Goal: Task Accomplishment & Management: Complete application form

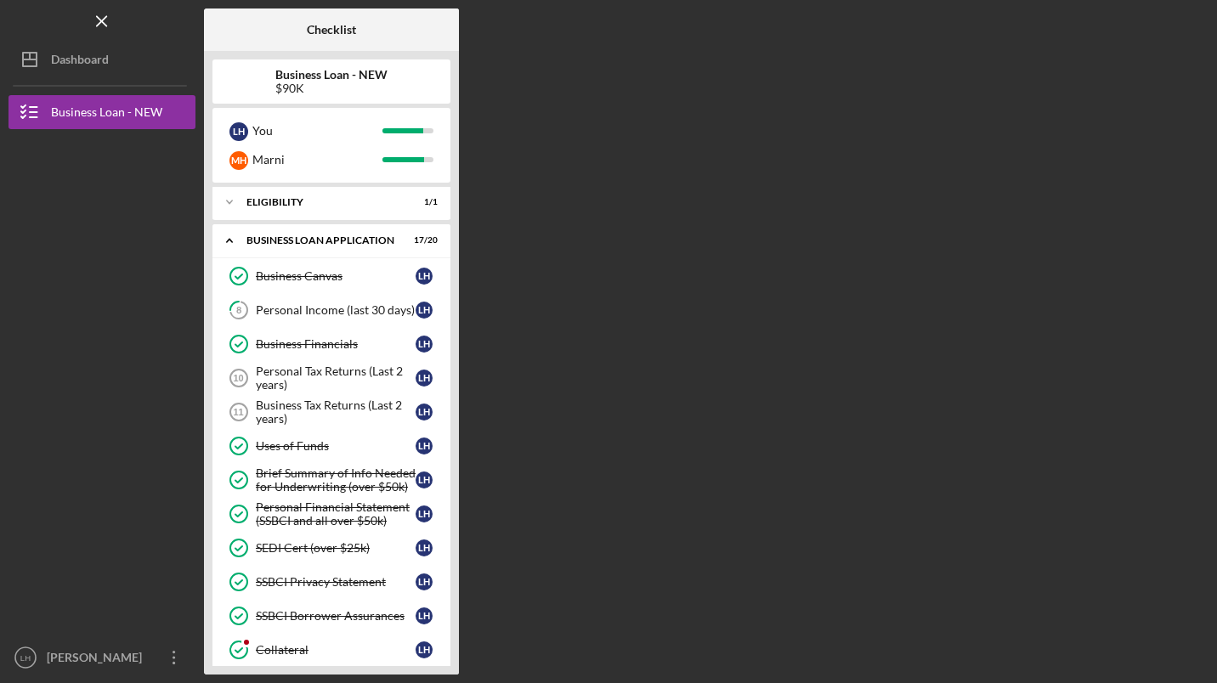
scroll to position [19, 0]
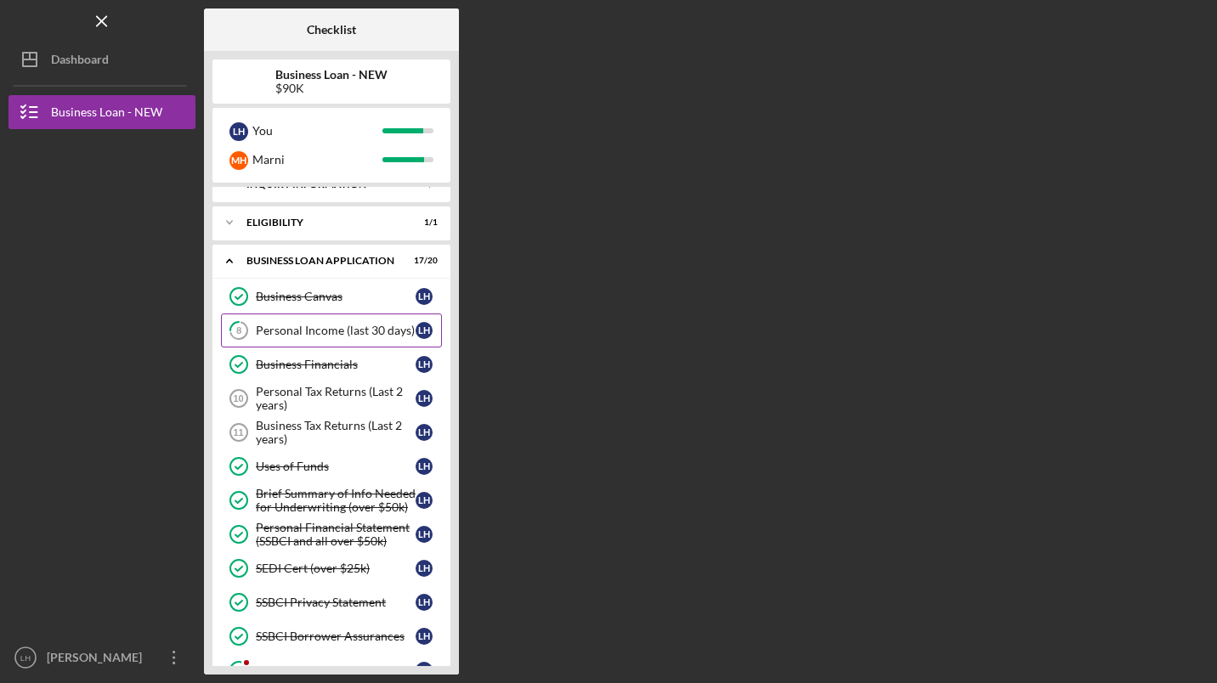
click at [330, 331] on div "Personal Income (last 30 days)" at bounding box center [336, 331] width 160 height 14
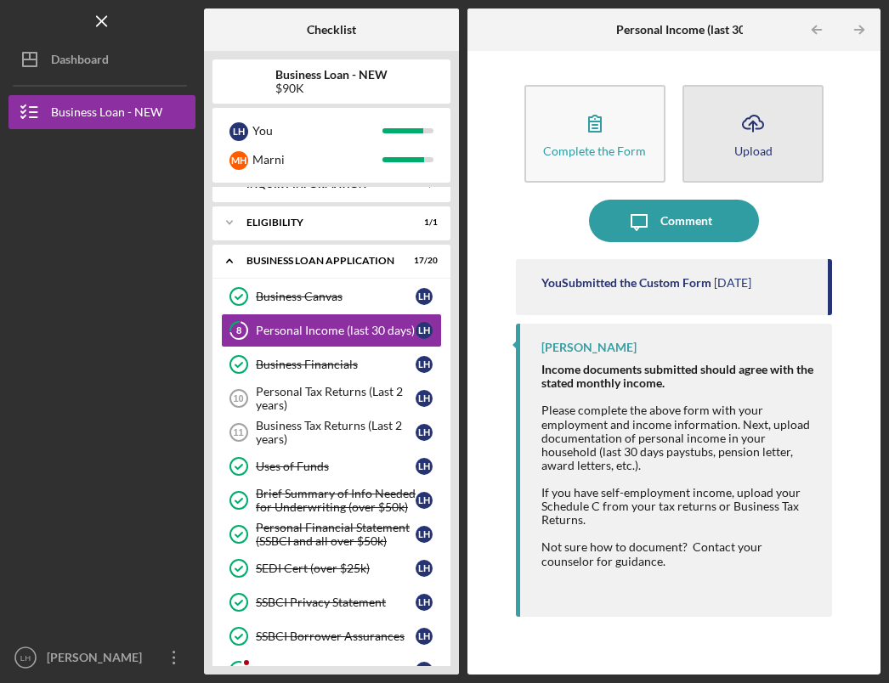
click at [750, 120] on icon "Icon/Upload" at bounding box center [753, 123] width 42 height 42
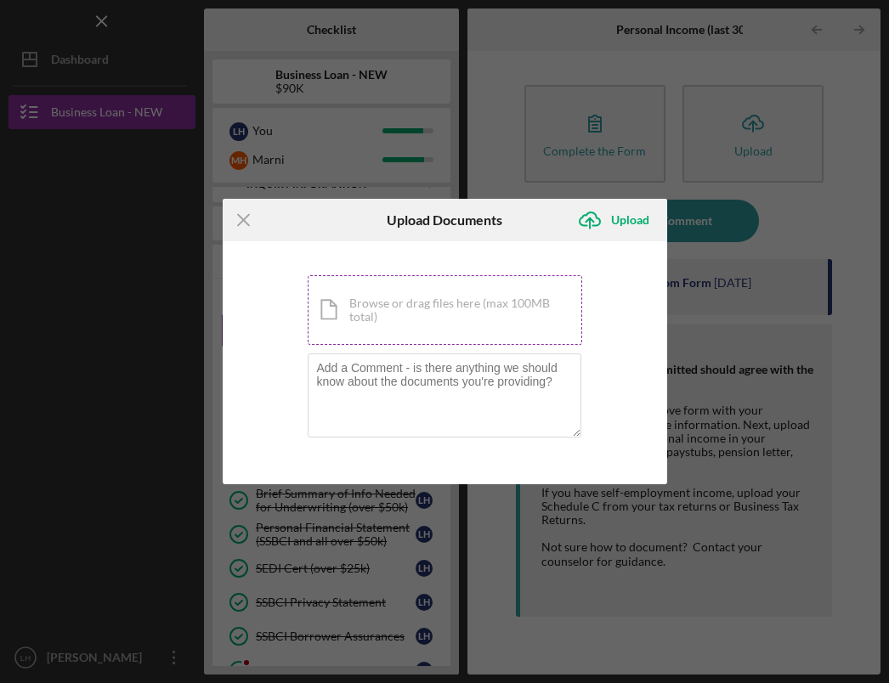
click at [364, 286] on div "Icon/Document Browse or drag files here (max 100MB total) Tap to choose files o…" at bounding box center [445, 310] width 274 height 70
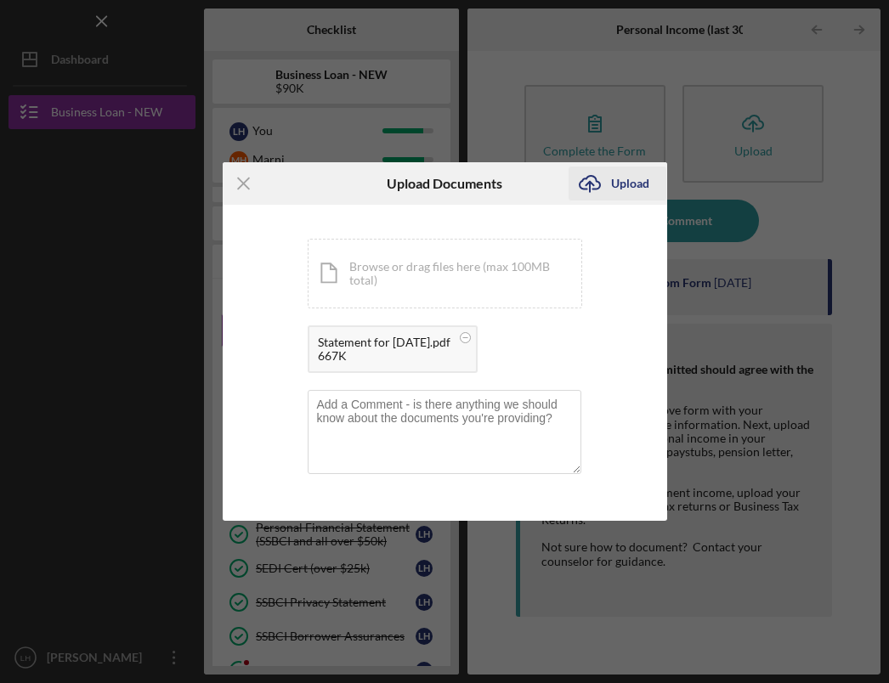
click at [624, 185] on div "Upload" at bounding box center [630, 184] width 38 height 34
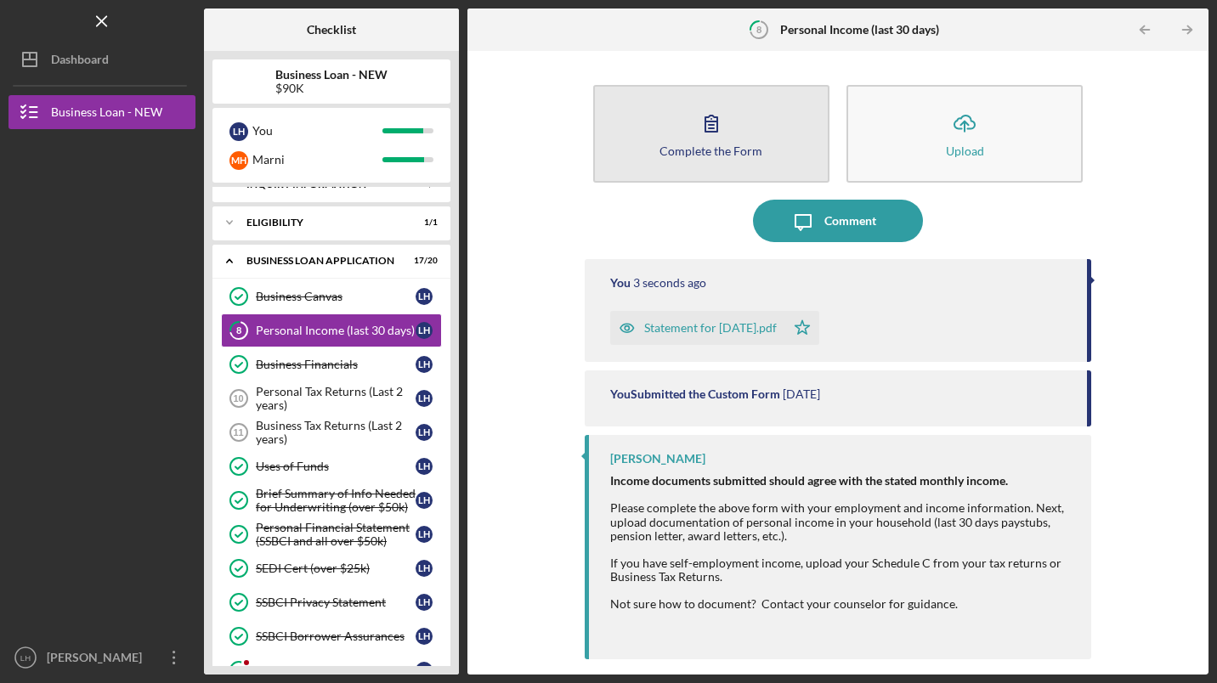
click at [715, 123] on icon "button" at bounding box center [711, 123] width 42 height 42
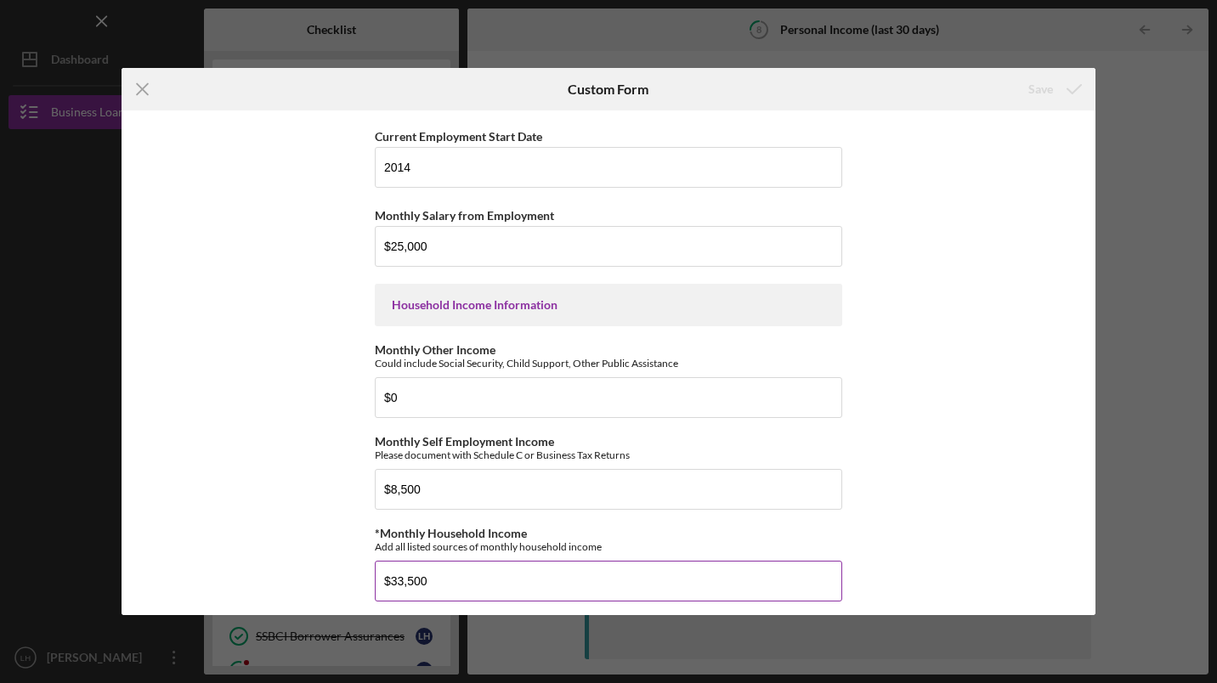
scroll to position [929, 0]
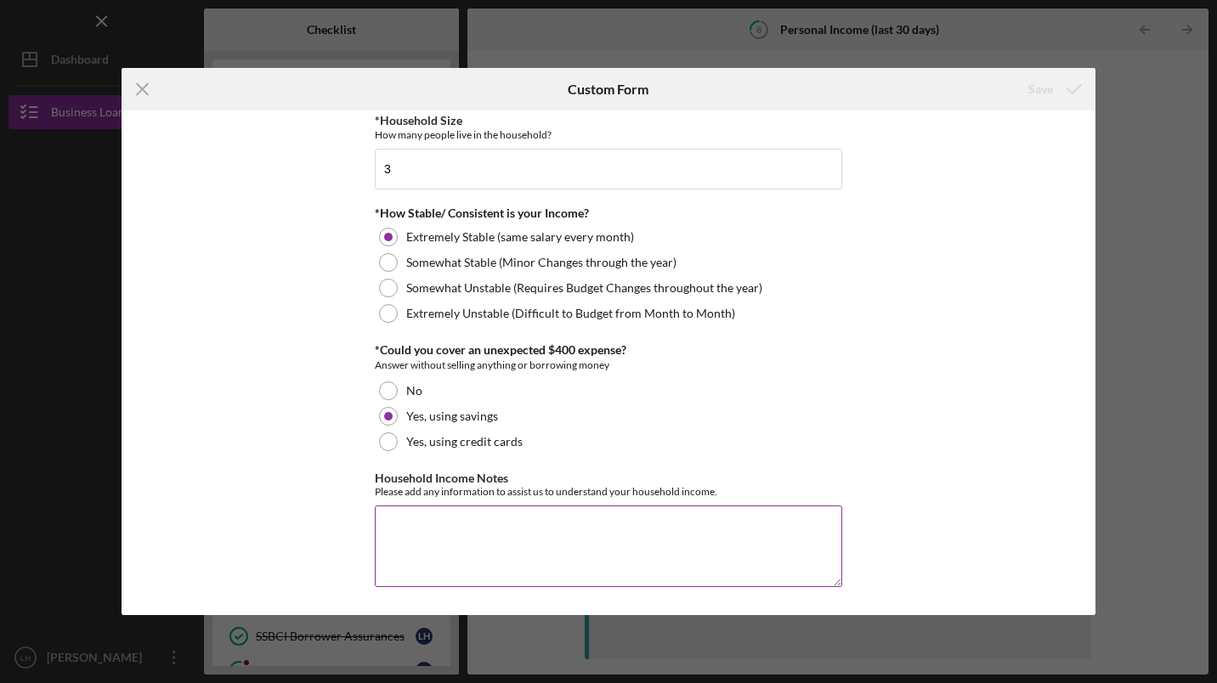
click at [460, 524] on textarea "Household Income Notes" at bounding box center [608, 547] width 467 height 82
type textarea "NA"
click at [1038, 84] on div "Save" at bounding box center [1040, 89] width 25 height 34
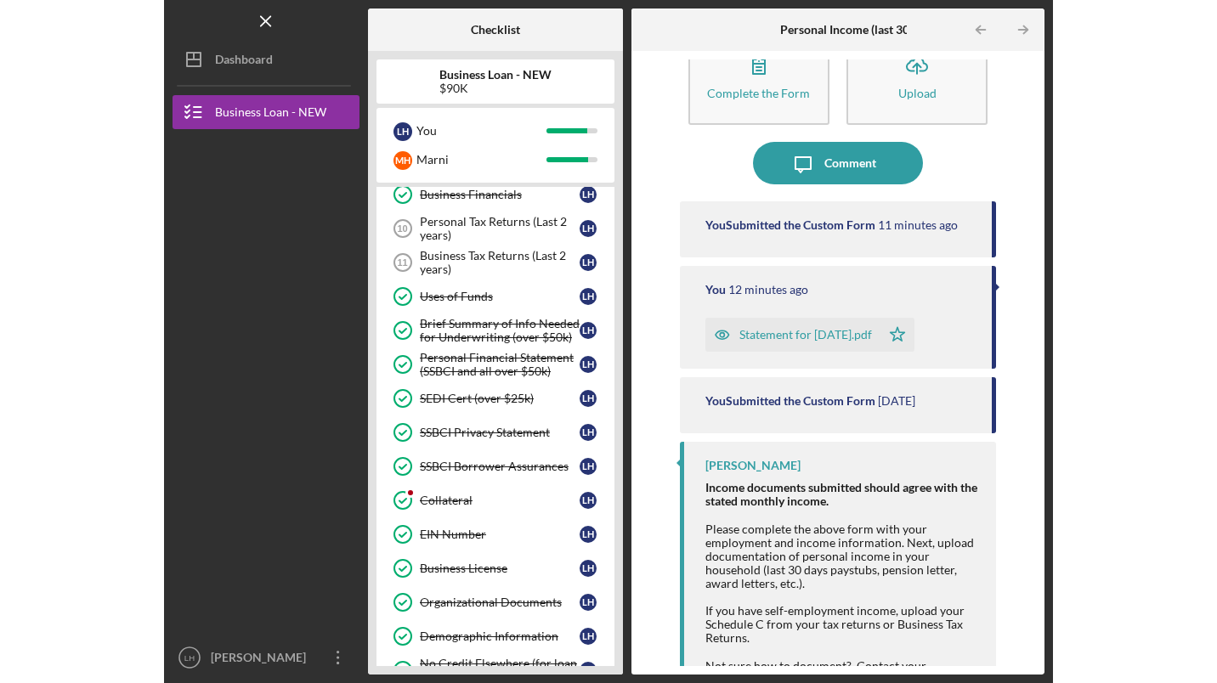
scroll to position [104, 0]
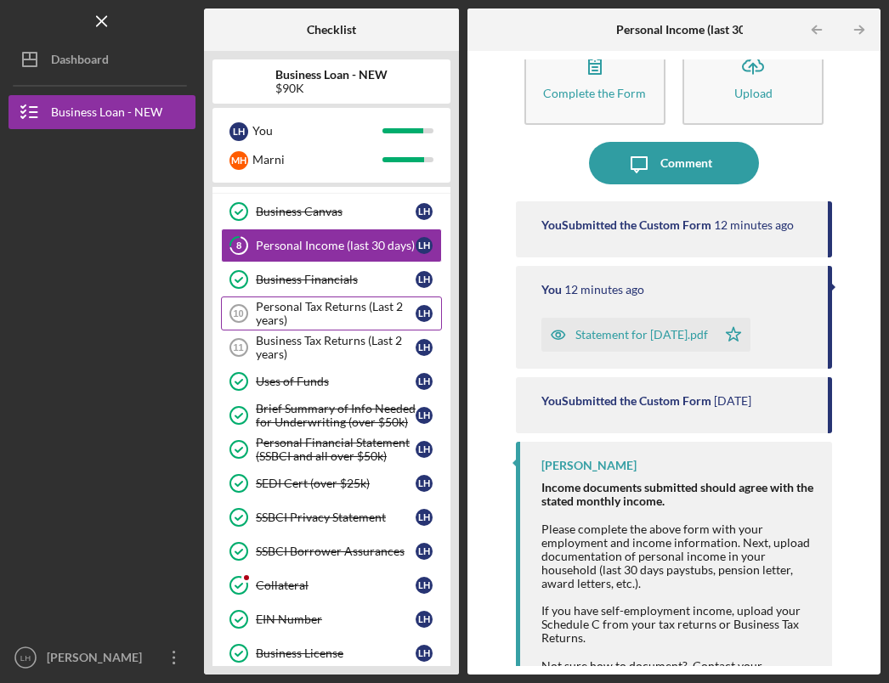
click at [322, 305] on div "Personal Tax Returns (Last 2 years)" at bounding box center [336, 313] width 160 height 27
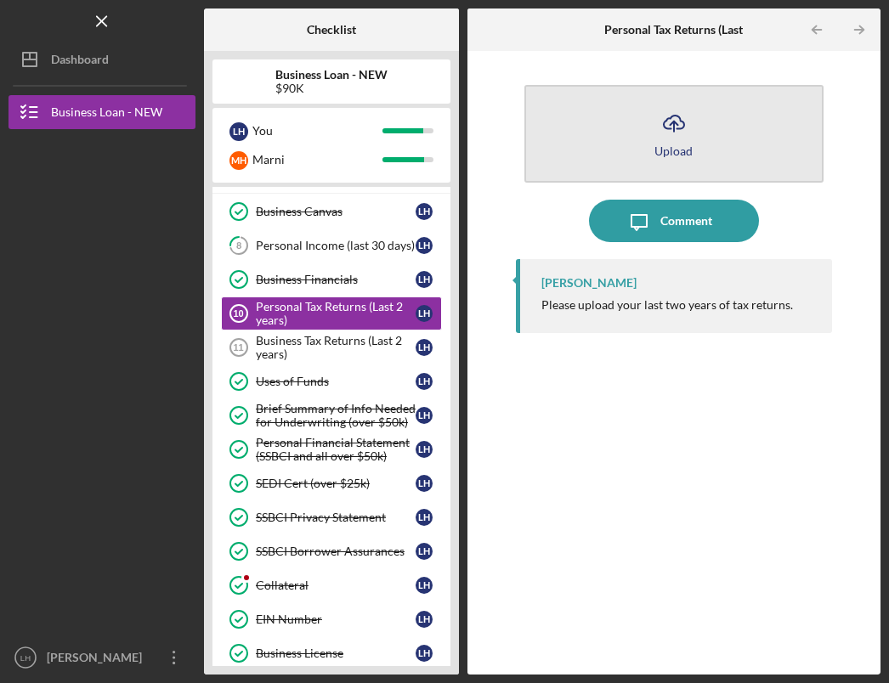
click at [676, 128] on icon "button" at bounding box center [674, 122] width 20 height 13
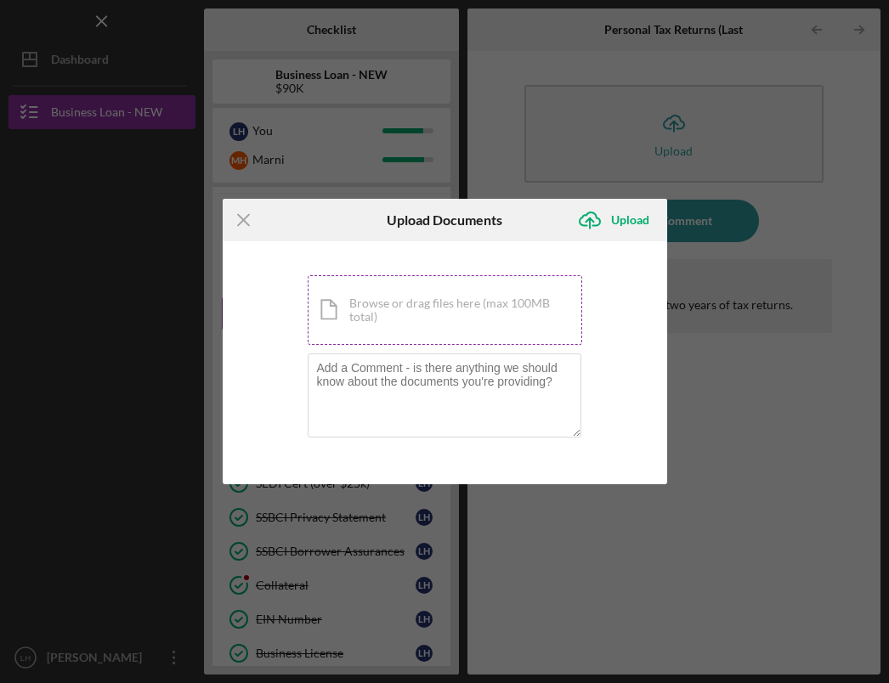
click at [411, 302] on div "Icon/Document Browse or drag files here (max 100MB total) Tap to choose files o…" at bounding box center [445, 310] width 274 height 70
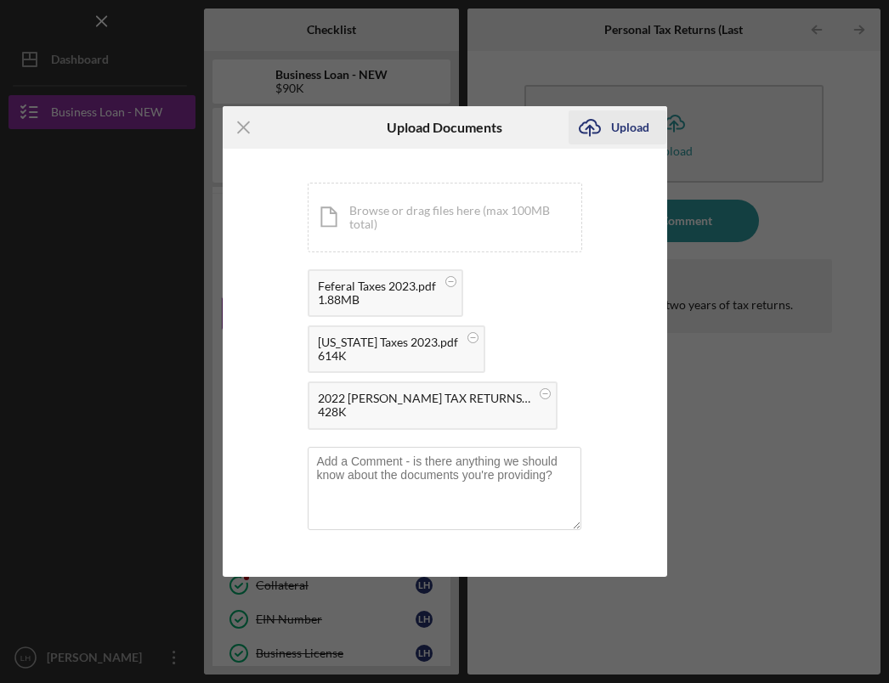
click at [624, 129] on div "Upload" at bounding box center [630, 127] width 38 height 34
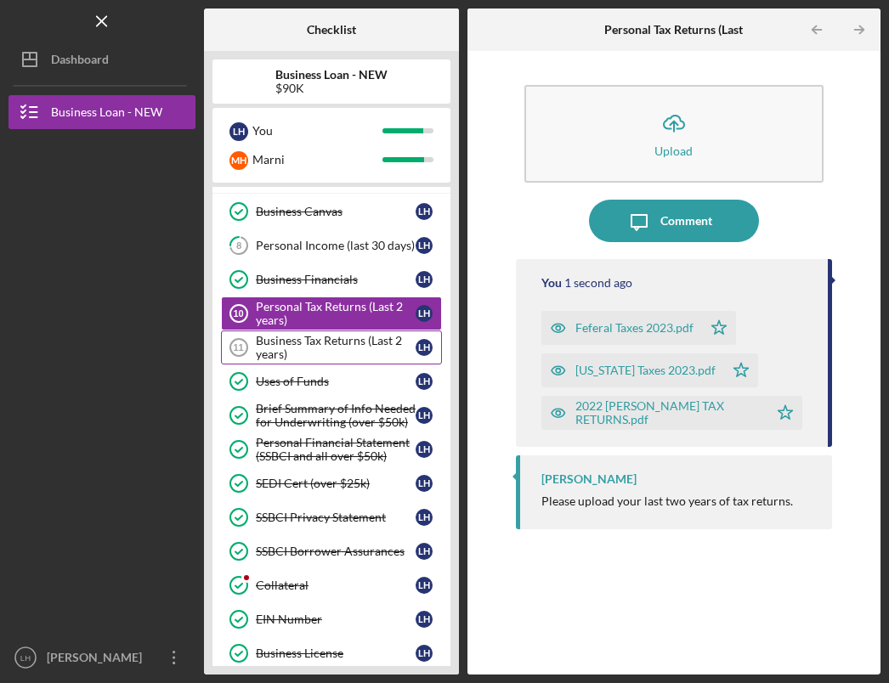
click at [302, 343] on div "Business Tax Returns (Last 2 years)" at bounding box center [336, 347] width 160 height 27
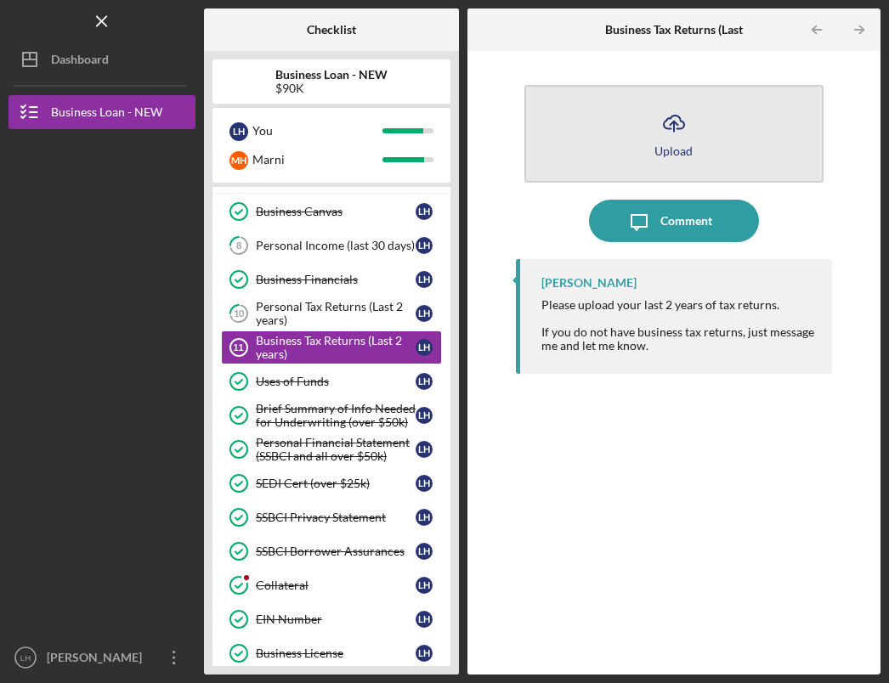
click at [668, 128] on icon "button" at bounding box center [674, 122] width 20 height 13
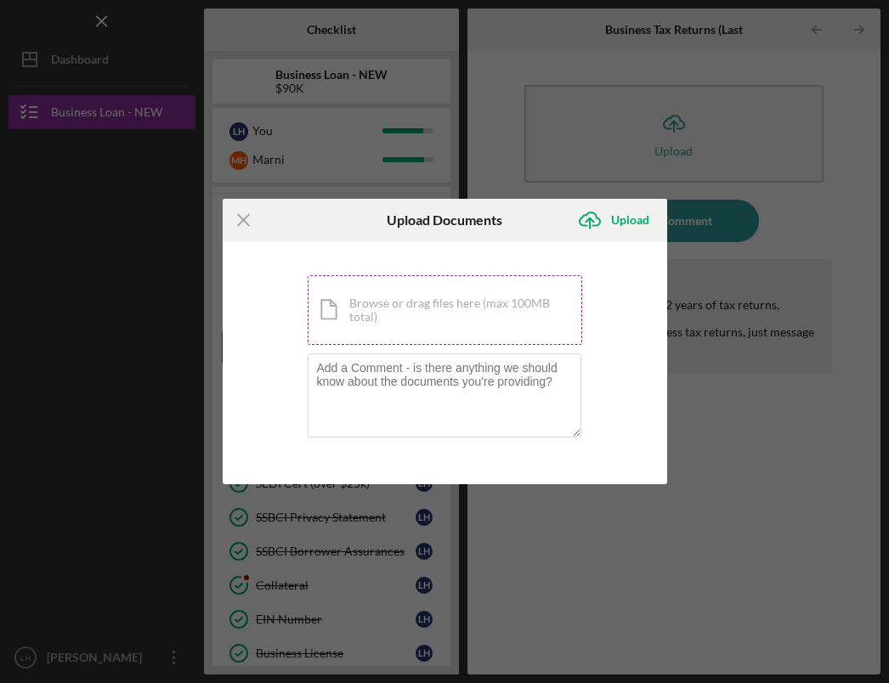
click at [427, 305] on div "Icon/Document Browse or drag files here (max 100MB total) Tap to choose files o…" at bounding box center [445, 310] width 274 height 70
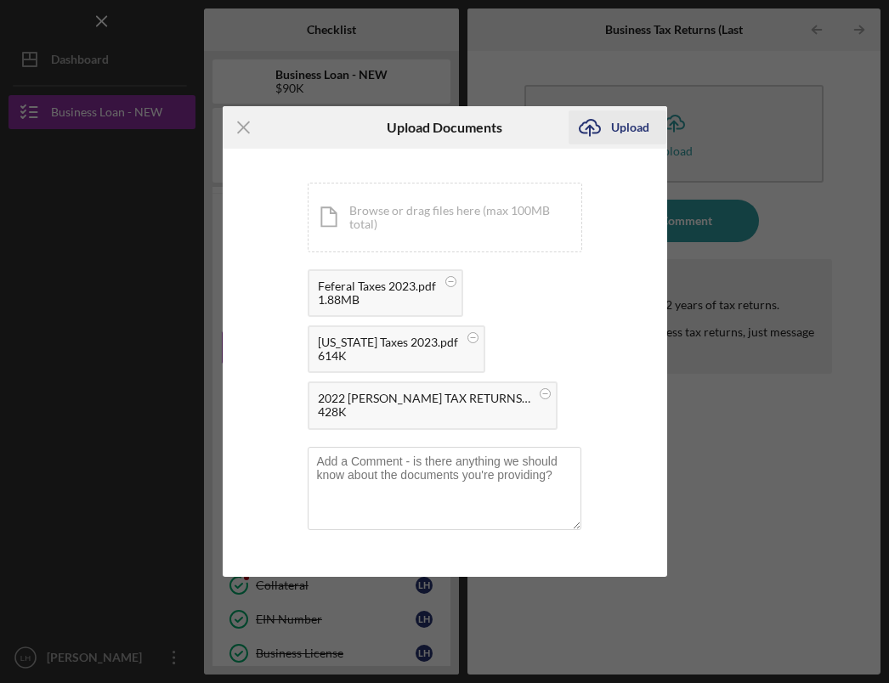
click at [641, 121] on div "Upload" at bounding box center [630, 127] width 38 height 34
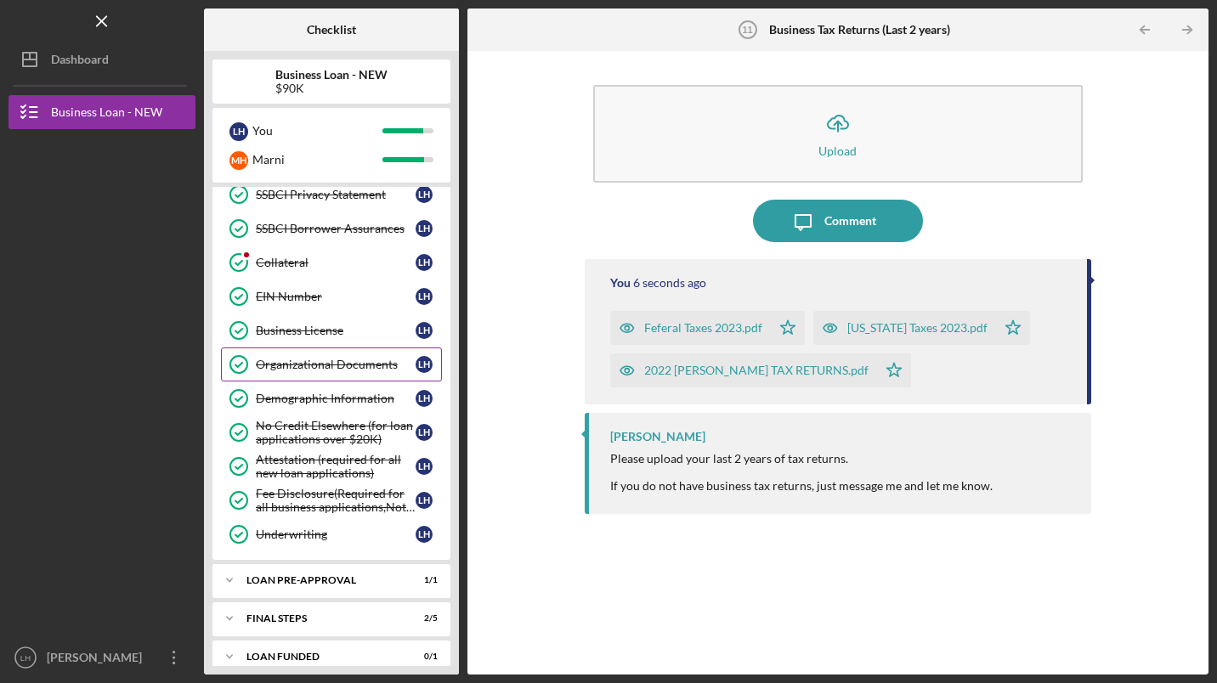
scroll to position [444, 0]
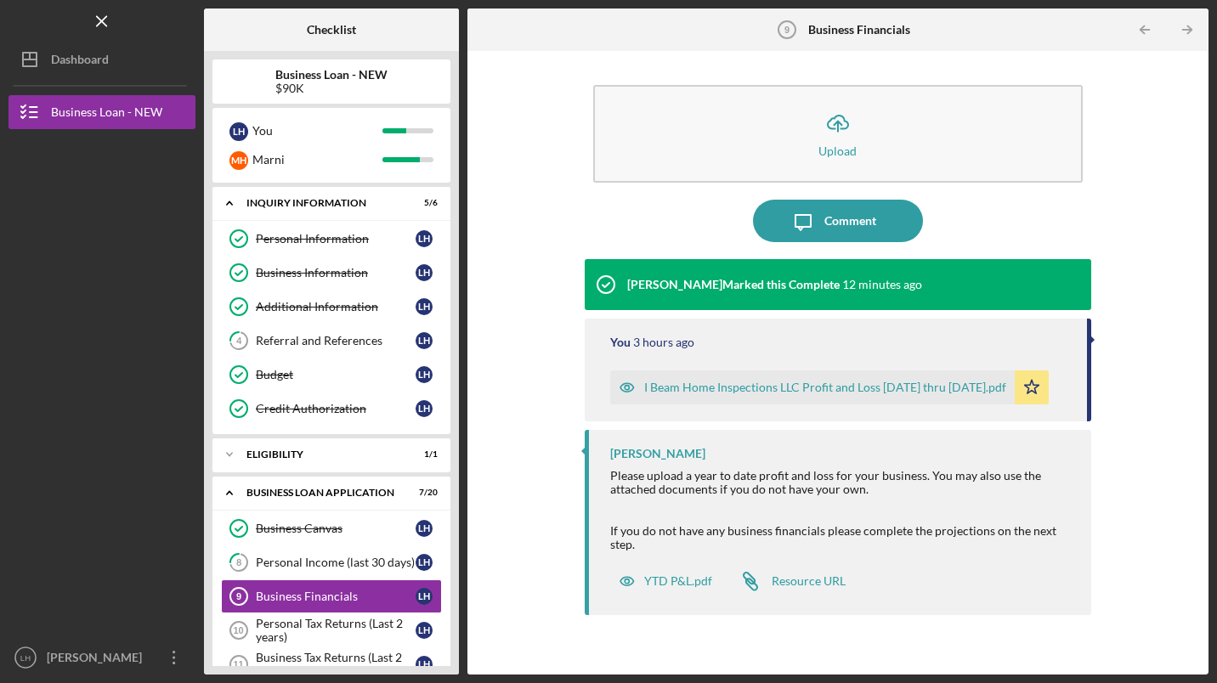
scroll to position [170, 0]
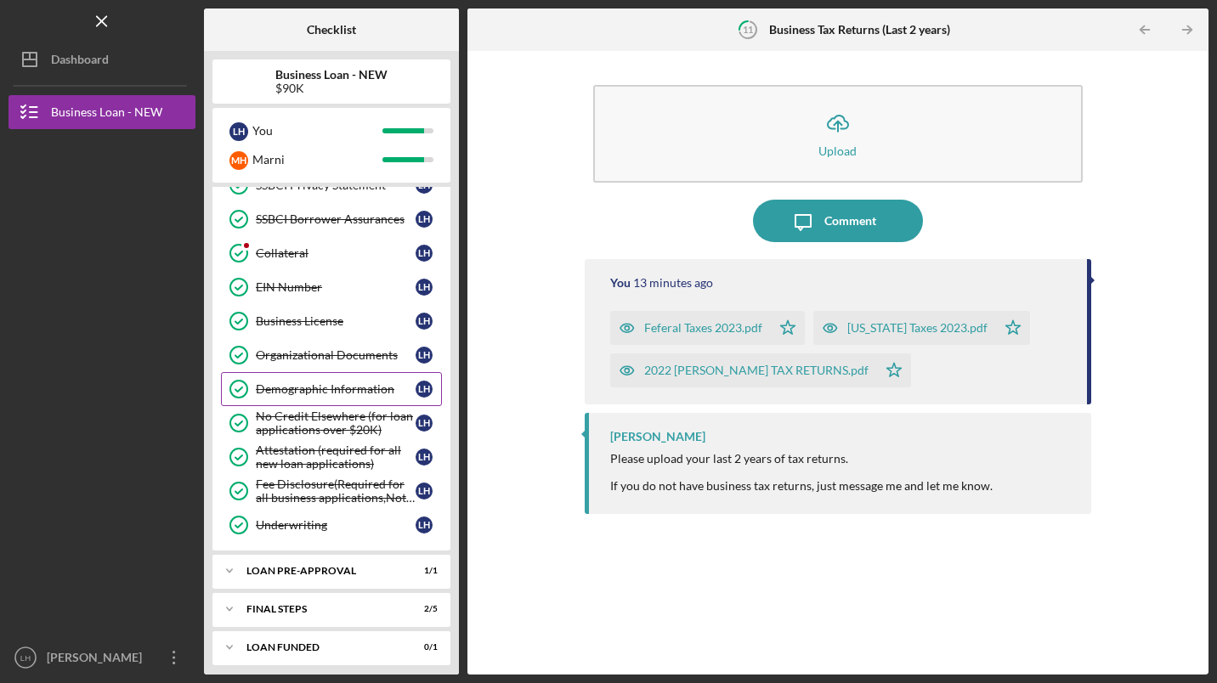
scroll to position [444, 0]
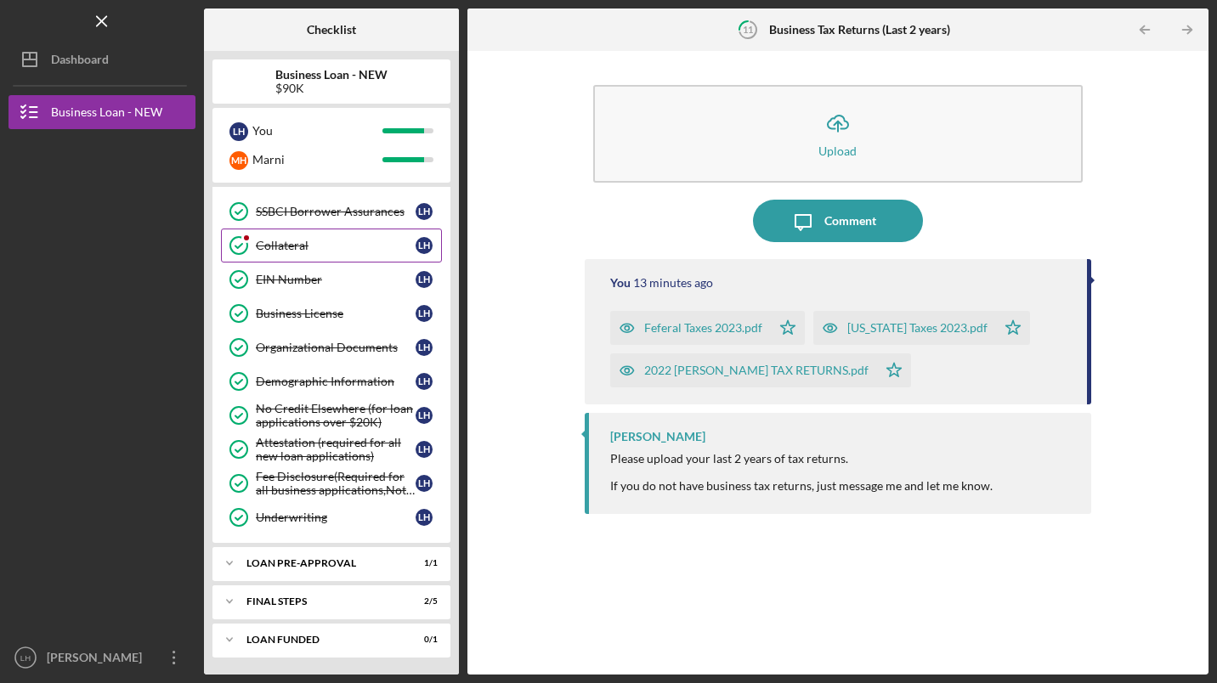
click at [282, 240] on div "Collateral" at bounding box center [336, 246] width 160 height 14
